Goal: Browse casually: Explore the website without a specific task or goal

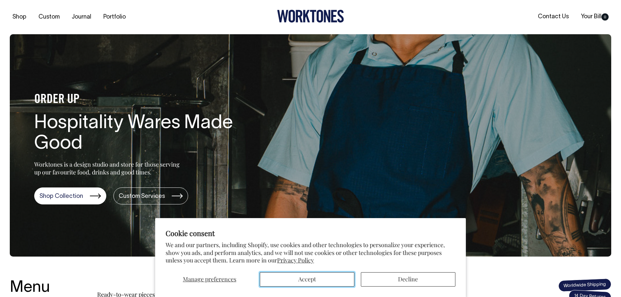
click at [342, 280] on button "Accept" at bounding box center [307, 279] width 95 height 14
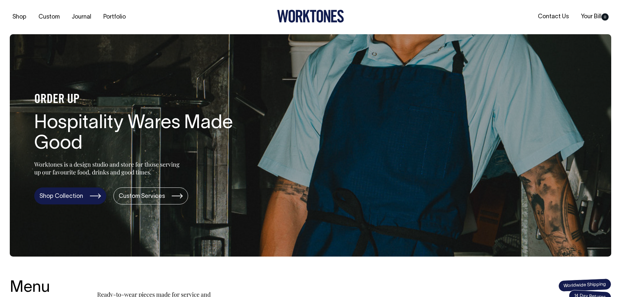
click at [82, 198] on link "Shop Collection" at bounding box center [70, 195] width 72 height 17
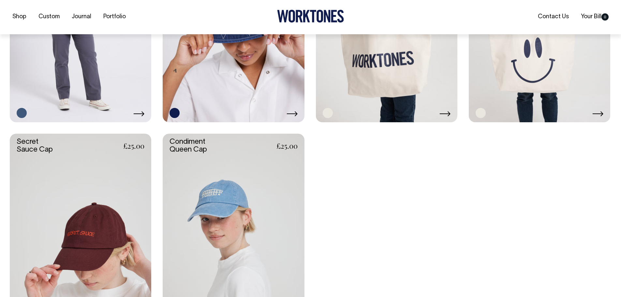
scroll to position [1402, 0]
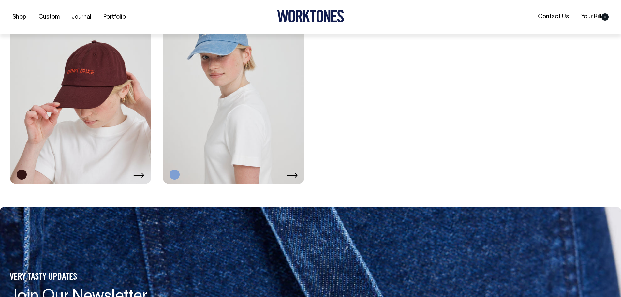
click at [248, 149] on link at bounding box center [233, 78] width 141 height 212
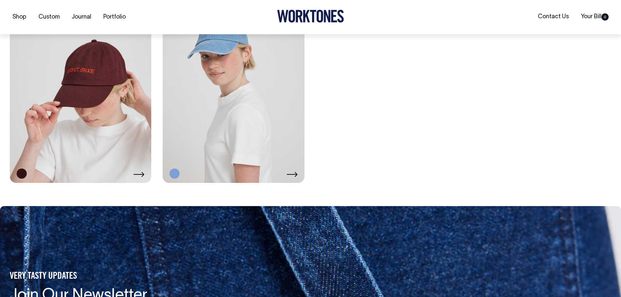
scroll to position [1564, 0]
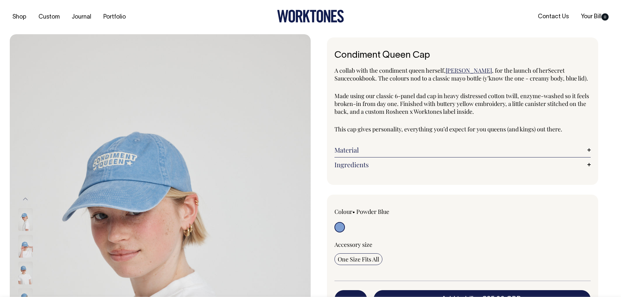
click at [359, 165] on link "Ingredients" at bounding box center [462, 165] width 257 height 8
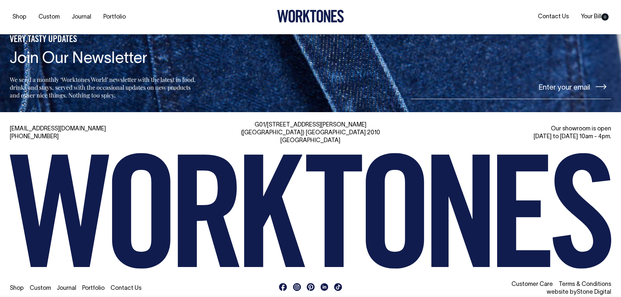
scroll to position [859, 0]
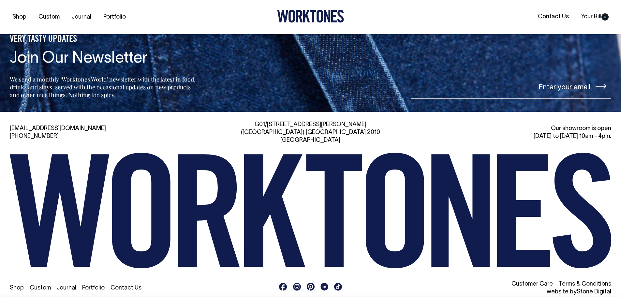
click at [127, 285] on link "Contact Us" at bounding box center [125, 288] width 31 height 6
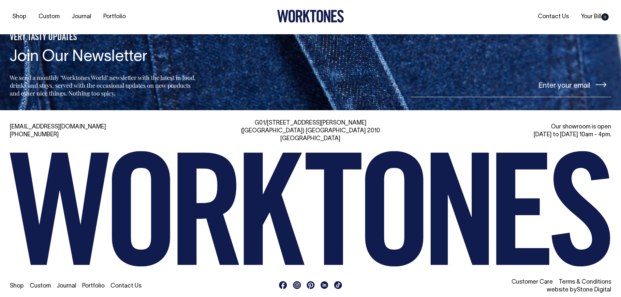
scroll to position [1622, 0]
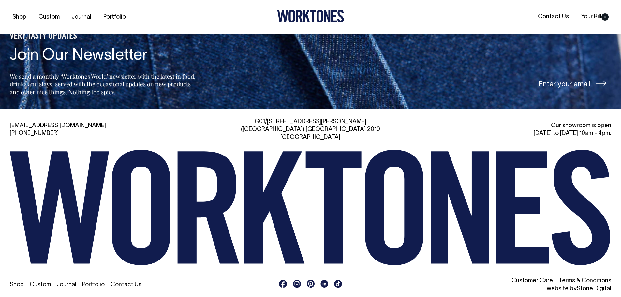
click at [590, 286] on link "Stone Digital" at bounding box center [594, 289] width 35 height 6
